Goal: Transaction & Acquisition: Book appointment/travel/reservation

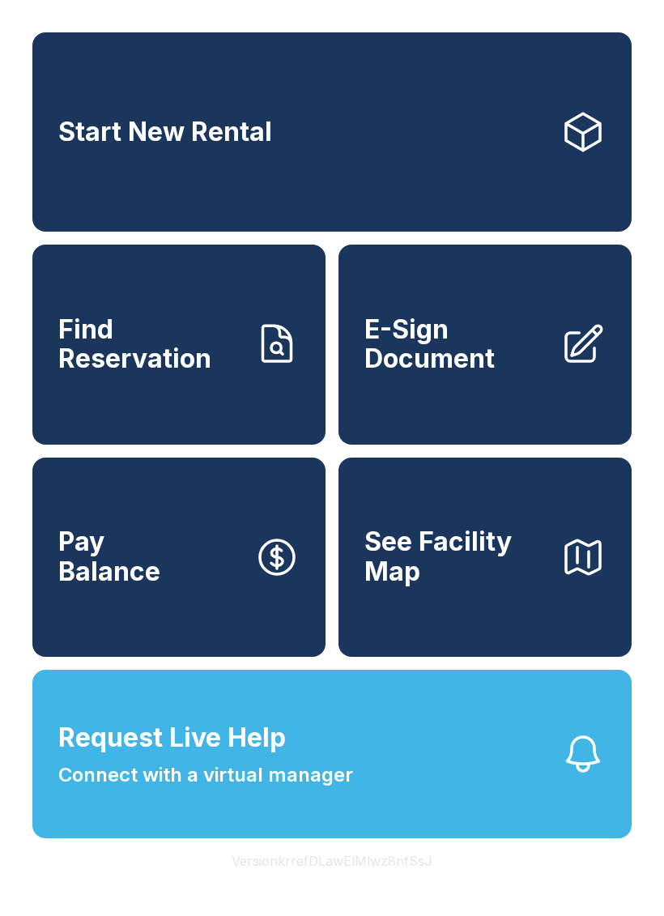
click at [272, 139] on link "Start New Rental" at bounding box center [331, 131] width 599 height 199
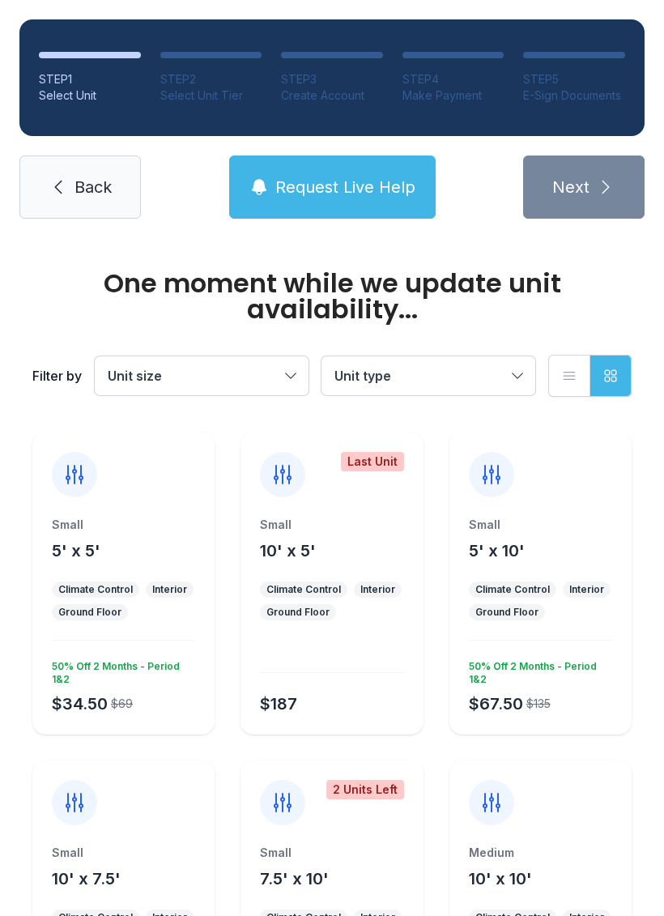
click at [59, 487] on div at bounding box center [74, 474] width 45 height 45
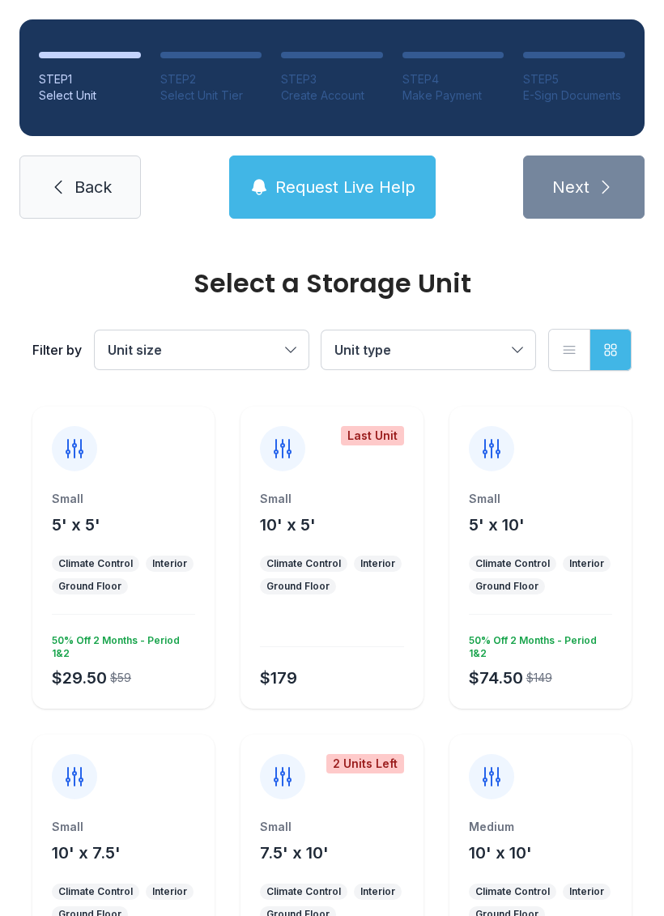
click at [75, 450] on icon at bounding box center [74, 449] width 16 height 18
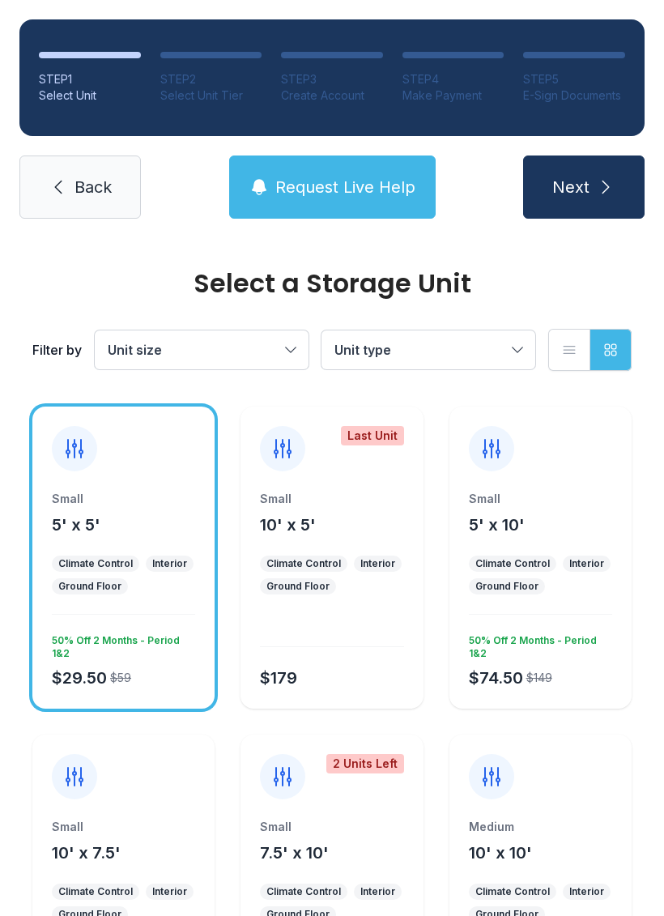
click at [583, 198] on button "Next" at bounding box center [583, 186] width 121 height 63
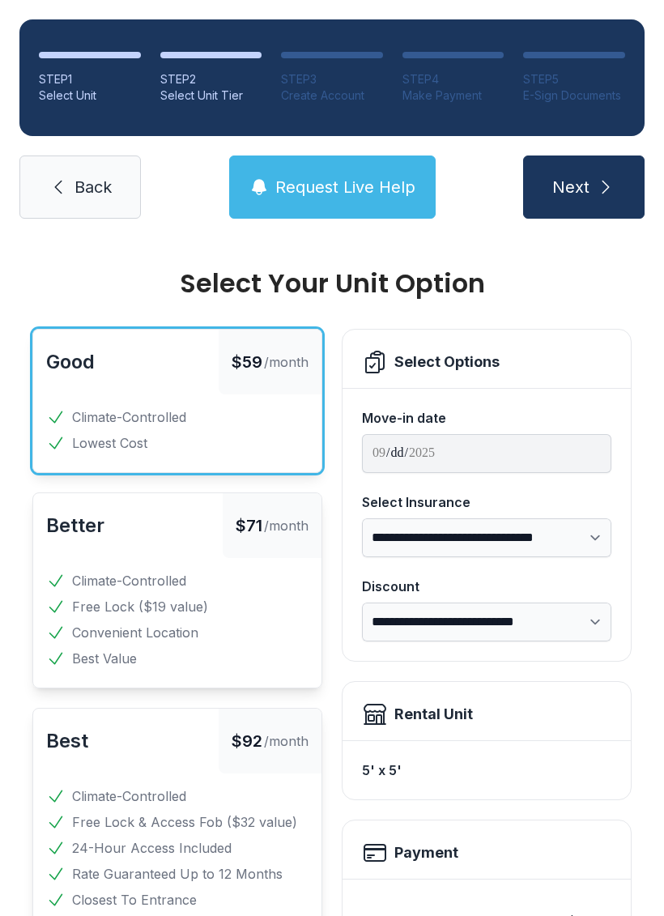
click at [586, 171] on button "Next" at bounding box center [583, 186] width 121 height 63
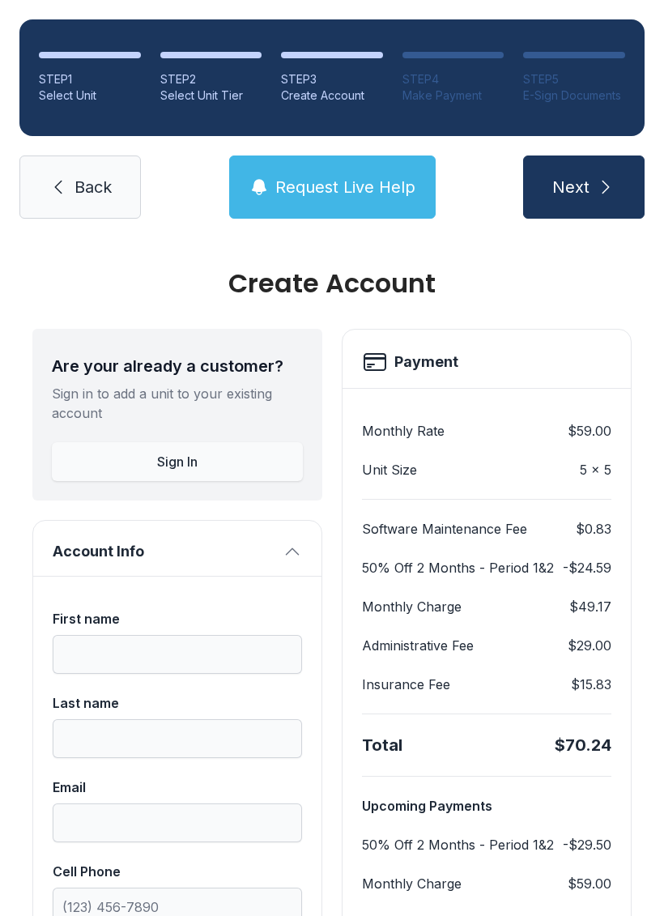
click at [80, 181] on span "Back" at bounding box center [92, 187] width 37 height 23
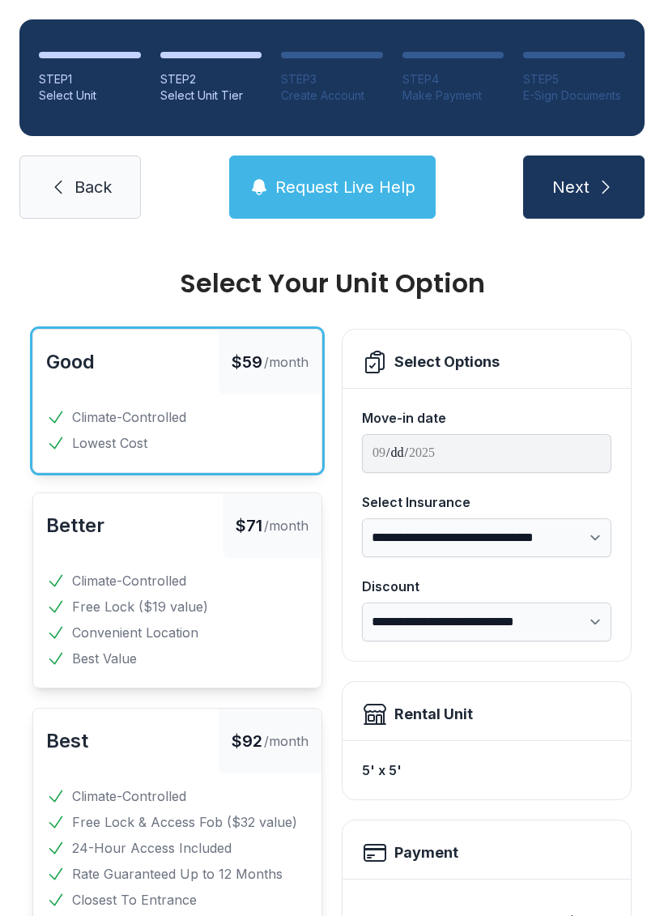
click at [79, 181] on span "Back" at bounding box center [92, 187] width 37 height 23
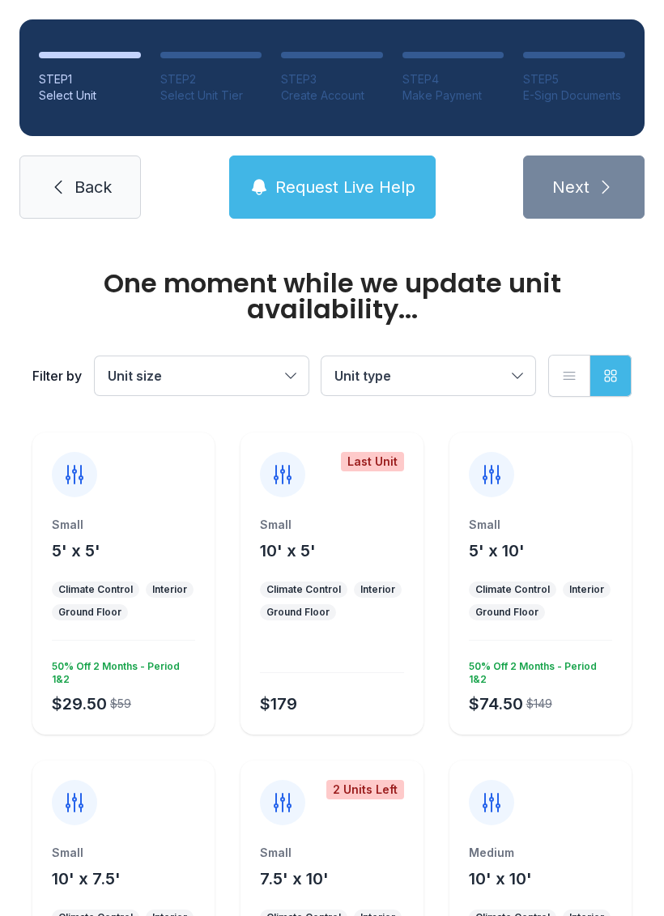
click at [96, 173] on link "Back" at bounding box center [79, 186] width 121 height 63
